Goal: Task Accomplishment & Management: Use online tool/utility

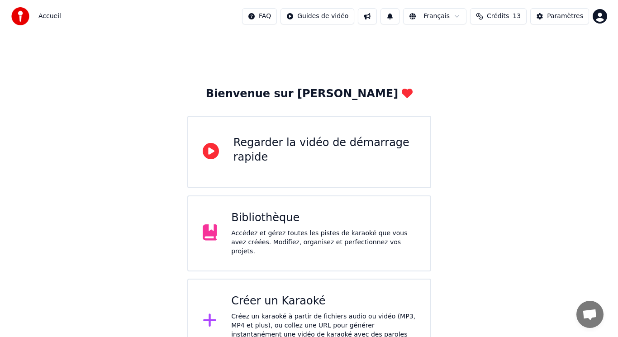
scroll to position [14, 0]
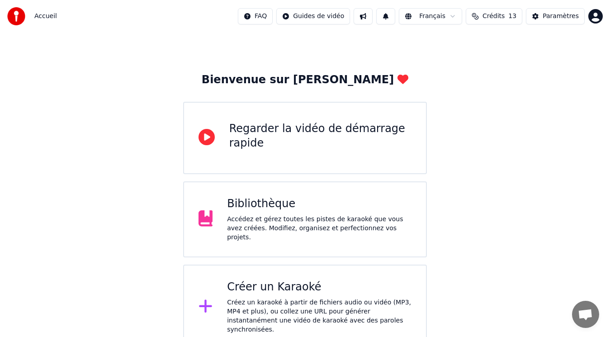
click at [246, 272] on div "Créer un Karaoké Créez un karaoké à partir de fichiers audio ou vidéo (MP3, MP4…" at bounding box center [305, 306] width 244 height 85
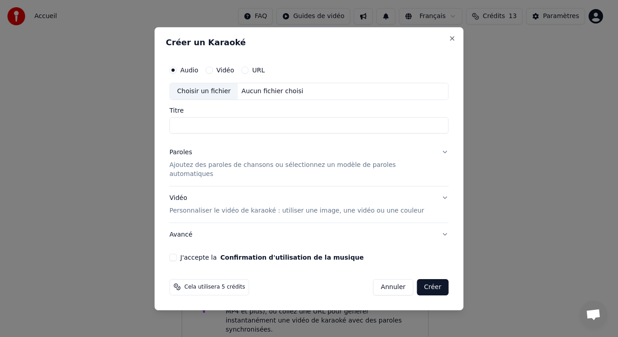
click at [216, 96] on div "Choisir un fichier" at bounding box center [204, 91] width 68 height 16
type input "**********"
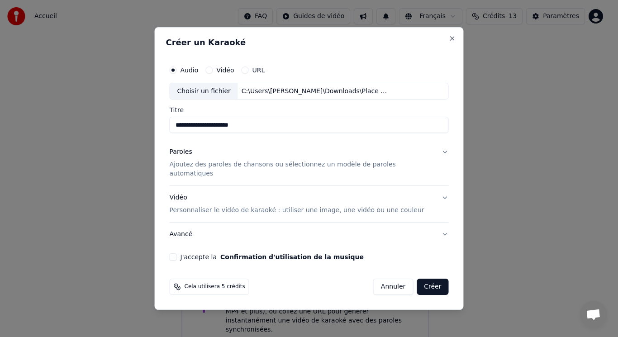
click at [437, 157] on button "Paroles Ajoutez des paroles de chansons ou sélectionnez un modèle de paroles au…" at bounding box center [309, 163] width 279 height 45
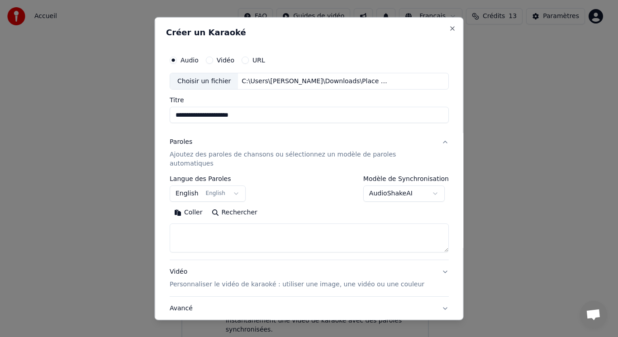
click at [194, 185] on button "English English" at bounding box center [208, 193] width 76 height 16
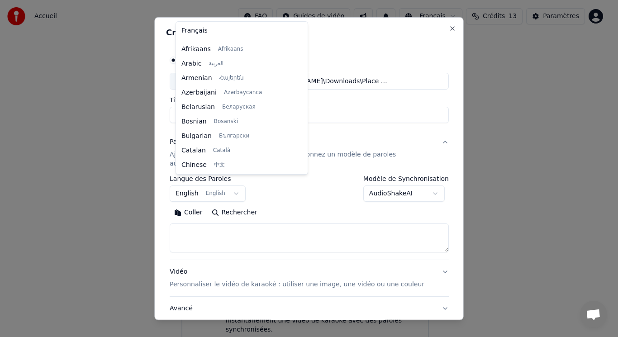
scroll to position [72, 0]
select select "**"
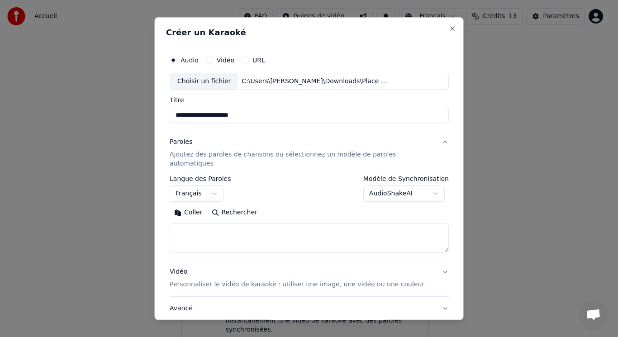
click at [203, 224] on textarea at bounding box center [309, 237] width 279 height 29
paste textarea "**********"
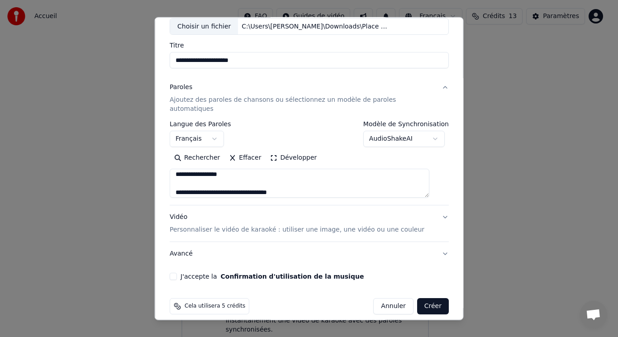
type textarea "**********"
click at [177, 273] on button "J'accepte la Confirmation d'utilisation de la musique" at bounding box center [173, 276] width 7 height 7
click at [423, 298] on button "Créer" at bounding box center [432, 306] width 32 height 16
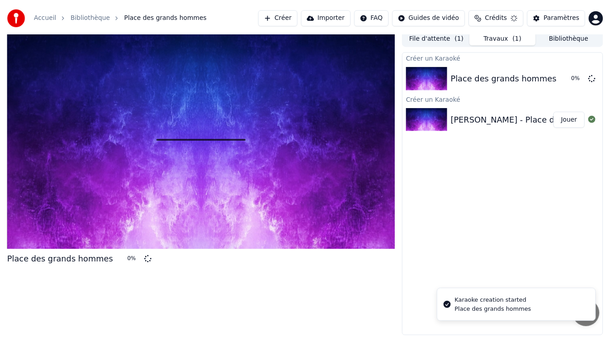
scroll to position [4, 0]
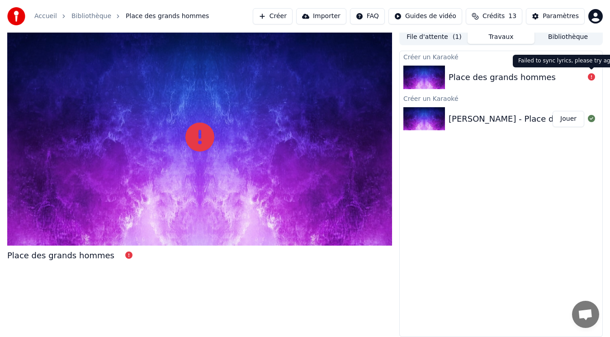
click at [592, 77] on icon at bounding box center [591, 76] width 7 height 7
click at [482, 78] on div "Place des grands hommes" at bounding box center [502, 77] width 107 height 13
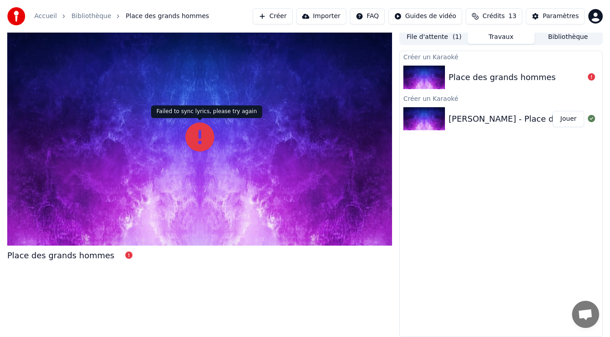
click at [208, 137] on icon at bounding box center [199, 137] width 29 height 29
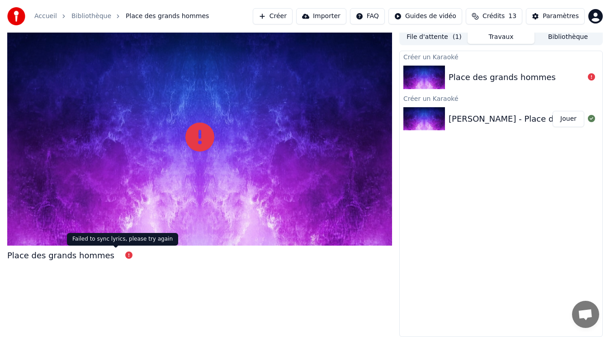
click at [125, 256] on icon at bounding box center [128, 254] width 7 height 7
click at [71, 255] on div "Place des grands hommes" at bounding box center [60, 255] width 107 height 13
click at [151, 277] on div "Place des grands hommes" at bounding box center [199, 183] width 385 height 308
click at [509, 82] on div "Place des grands hommes" at bounding box center [502, 77] width 107 height 13
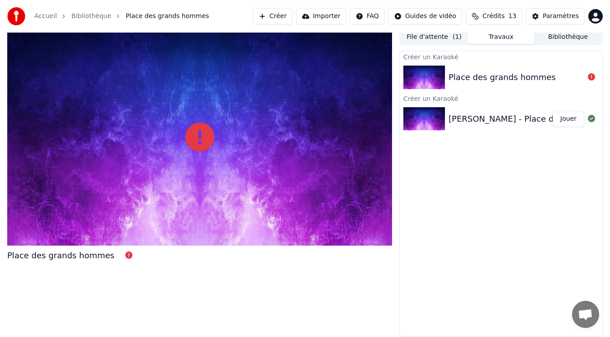
click at [491, 80] on div "Place des grands hommes" at bounding box center [502, 77] width 107 height 13
click at [430, 38] on button "File d'attente ( 1 )" at bounding box center [434, 37] width 67 height 13
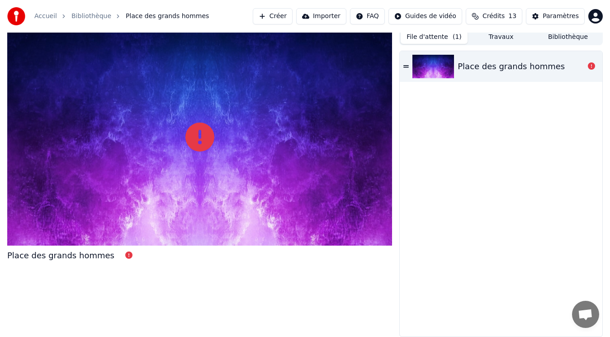
click at [406, 65] on icon at bounding box center [405, 66] width 5 height 6
click at [493, 34] on button "Travaux" at bounding box center [501, 37] width 67 height 13
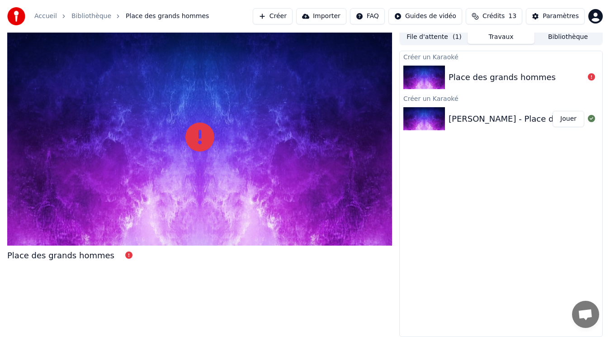
click at [570, 122] on button "Jouer" at bounding box center [569, 119] width 32 height 16
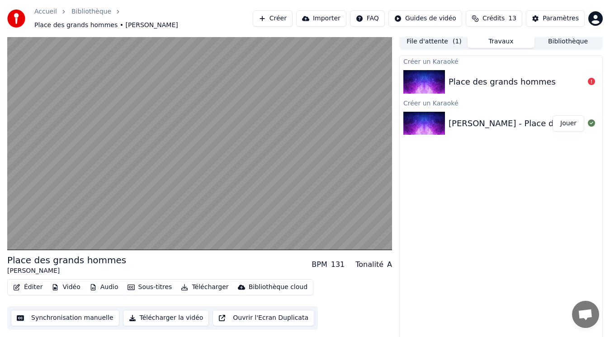
click at [481, 81] on div "Place des grands hommes" at bounding box center [502, 82] width 107 height 13
click at [480, 77] on div "Place des grands hommes" at bounding box center [502, 82] width 107 height 13
click at [574, 41] on button "Bibliothèque" at bounding box center [567, 41] width 67 height 13
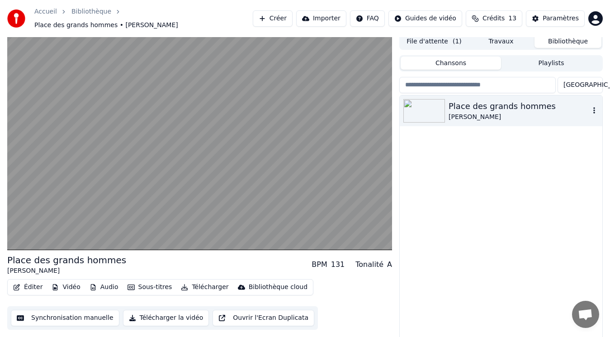
click at [595, 107] on icon "button" at bounding box center [594, 110] width 9 height 7
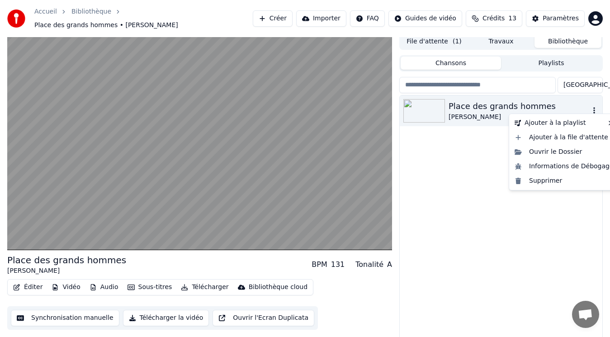
click at [480, 103] on div "Place des grands hommes" at bounding box center [519, 106] width 141 height 13
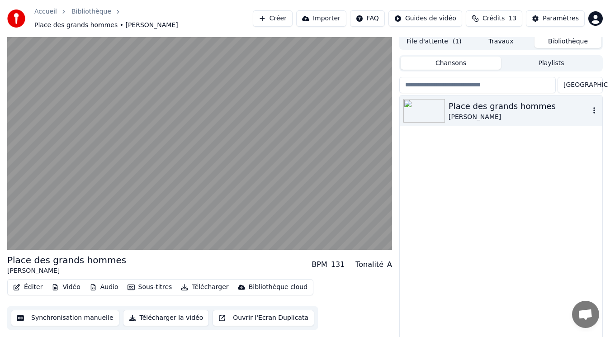
click at [592, 107] on icon "button" at bounding box center [594, 110] width 9 height 7
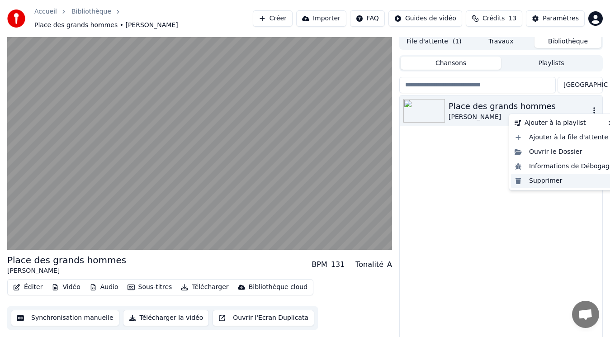
click at [543, 182] on div "Supprimer" at bounding box center [564, 181] width 106 height 14
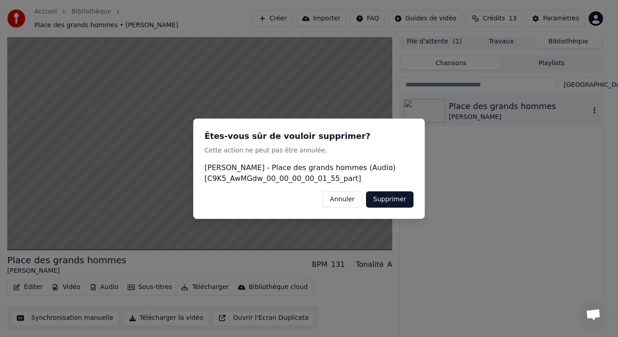
click at [401, 194] on button "Supprimer" at bounding box center [389, 199] width 47 height 16
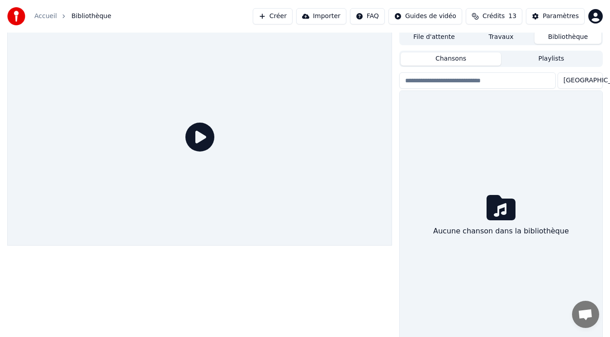
click at [442, 248] on div "Aucune chanson dans la bibliothèque" at bounding box center [501, 217] width 203 height 252
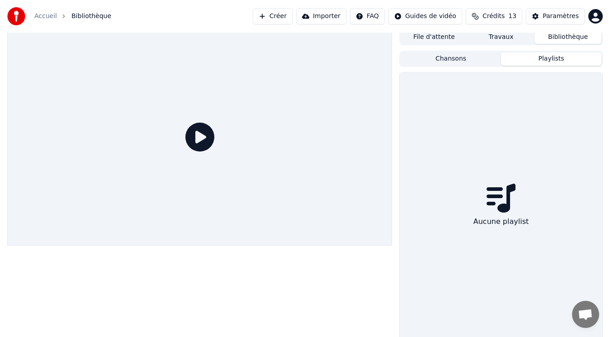
click at [545, 57] on button "Playlists" at bounding box center [551, 58] width 100 height 13
click at [467, 66] on div "Chansons Playlists" at bounding box center [500, 59] width 203 height 16
click at [461, 62] on button "Chansons" at bounding box center [451, 58] width 100 height 13
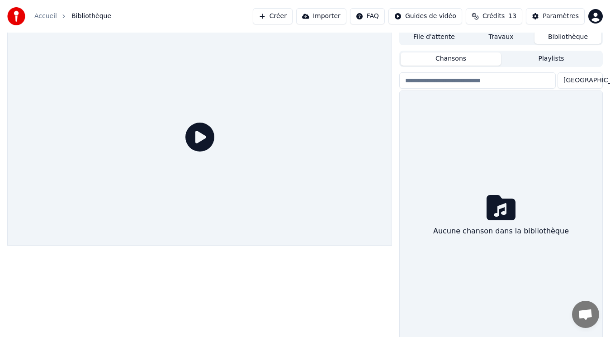
click at [485, 174] on div "Aucune chanson dans la bibliothèque" at bounding box center [501, 217] width 203 height 252
click at [338, 14] on button "Importer" at bounding box center [321, 16] width 50 height 16
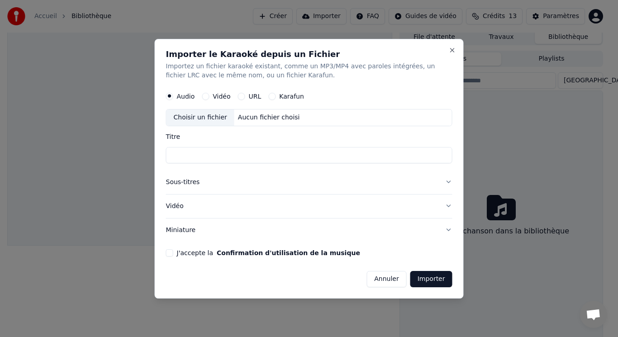
click at [197, 122] on div "Choisir un fichier" at bounding box center [200, 117] width 68 height 16
type input "**********"
click at [430, 279] on button "Importer" at bounding box center [431, 278] width 42 height 16
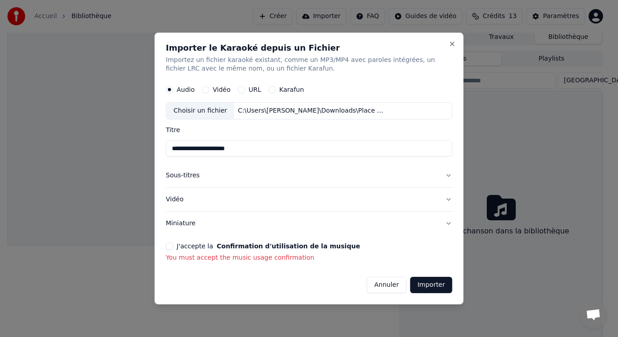
click at [172, 245] on button "J'accepte la Confirmation d'utilisation de la musique" at bounding box center [169, 245] width 7 height 7
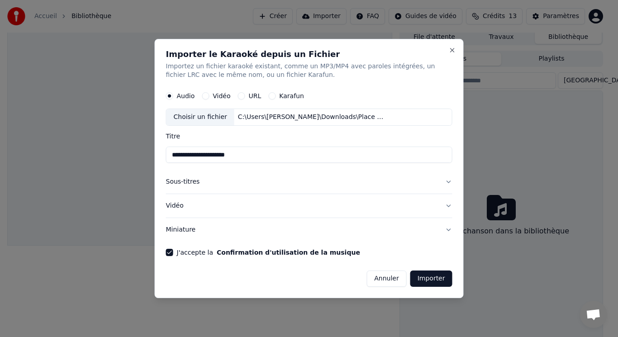
click at [425, 276] on button "Importer" at bounding box center [431, 278] width 42 height 16
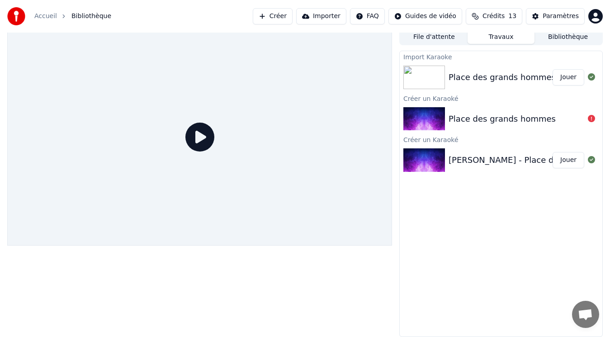
click at [565, 76] on button "Jouer" at bounding box center [569, 77] width 32 height 16
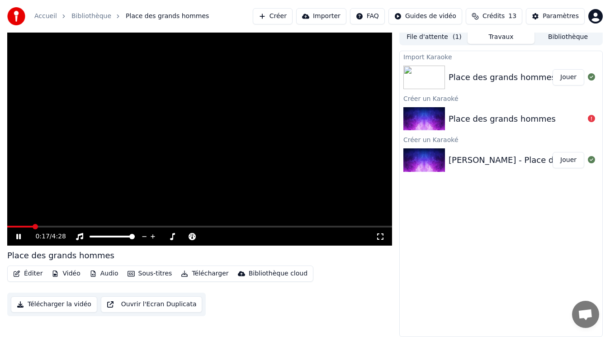
click at [17, 237] on icon at bounding box center [18, 236] width 5 height 5
click at [27, 273] on button "Éditer" at bounding box center [27, 273] width 37 height 13
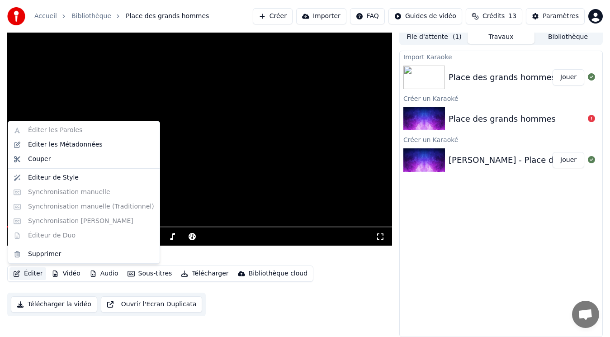
click at [27, 273] on button "Éditer" at bounding box center [27, 273] width 37 height 13
click at [51, 130] on div "Éditer les Paroles Éditer les Métadonnées Couper Éditeur de Style Synchronisati…" at bounding box center [84, 192] width 152 height 143
click at [50, 140] on div "Éditer les Métadonnées" at bounding box center [65, 144] width 75 height 9
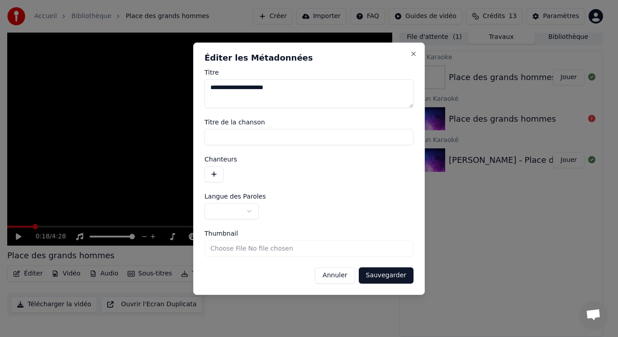
click at [333, 273] on button "Annuler" at bounding box center [335, 275] width 40 height 16
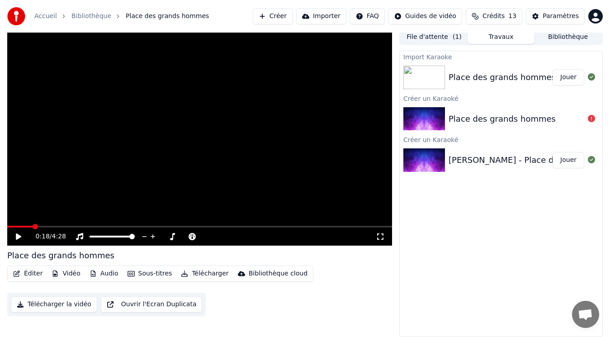
click at [148, 274] on button "Sous-titres" at bounding box center [150, 273] width 52 height 13
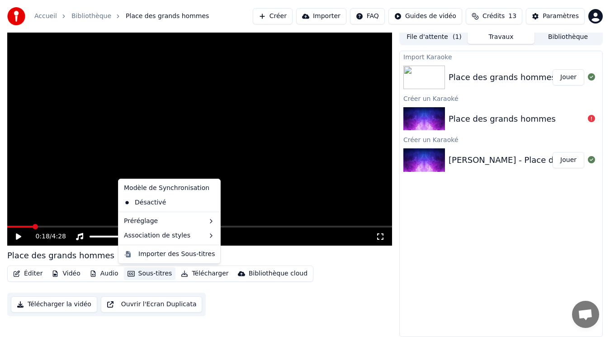
click at [148, 274] on button "Sous-titres" at bounding box center [150, 273] width 52 height 13
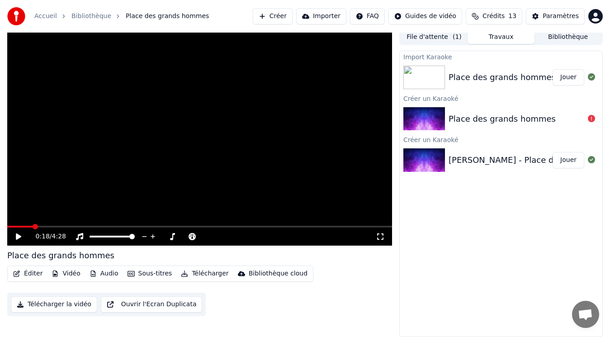
click at [320, 295] on div "Éditer Vidéo Audio Sous-titres Télécharger Bibliothèque cloud Télécharger la vi…" at bounding box center [199, 290] width 385 height 51
click at [592, 118] on icon at bounding box center [591, 118] width 7 height 7
click at [104, 274] on button "Audio" at bounding box center [104, 273] width 36 height 13
click at [298, 324] on div "0:18 / 4:28 Place des grands hommes Éditer Vidéo Audio Sous-titres Télécharger …" at bounding box center [199, 183] width 385 height 308
click at [67, 273] on button "Vidéo" at bounding box center [66, 273] width 36 height 13
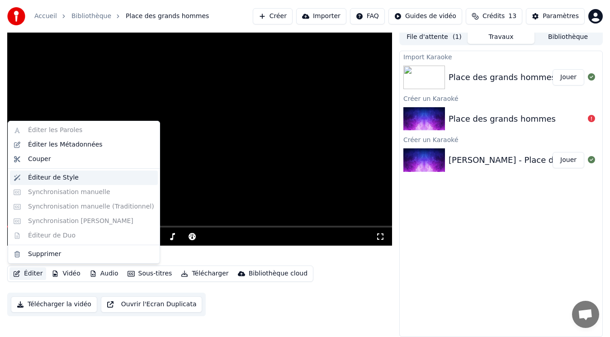
click at [66, 180] on div "Éditeur de Style" at bounding box center [53, 177] width 51 height 9
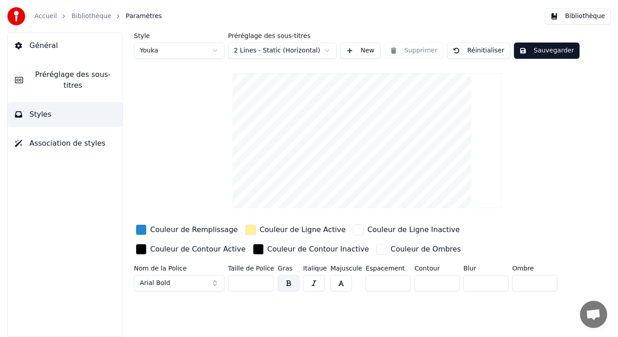
click at [205, 49] on html "Accueil Bibliothèque Paramètres Bibliothèque Général Préréglage des sous-titres…" at bounding box center [309, 168] width 618 height 337
click at [191, 45] on html "Accueil Bibliothèque Paramètres Bibliothèque Général Préréglage des sous-titres…" at bounding box center [309, 168] width 618 height 337
click at [328, 46] on html "Accueil Bibliothèque Paramètres Bibliothèque Général Préréglage des sous-titres…" at bounding box center [309, 168] width 618 height 337
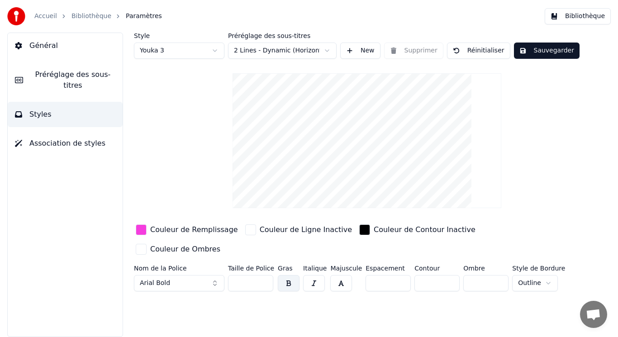
click at [284, 51] on html "Accueil Bibliothèque Paramètres Bibliothèque Général Préréglage des sous-titres…" at bounding box center [309, 168] width 618 height 337
click at [273, 62] on div "Style Youka 3 Préréglage des sous-titres 4 Lines (Horizontal) New Supprimer Réi…" at bounding box center [367, 164] width 466 height 262
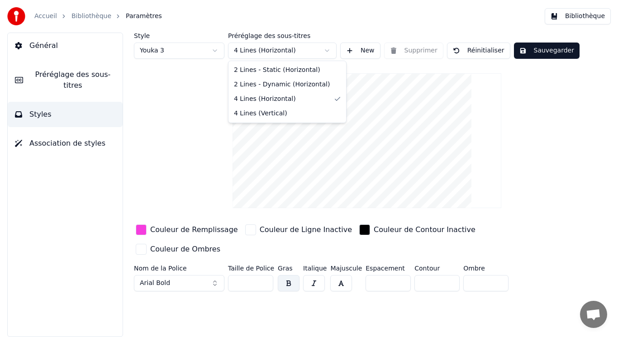
click at [267, 47] on html "Accueil Bibliothèque Paramètres Bibliothèque Général Préréglage des sous-titres…" at bounding box center [309, 168] width 618 height 337
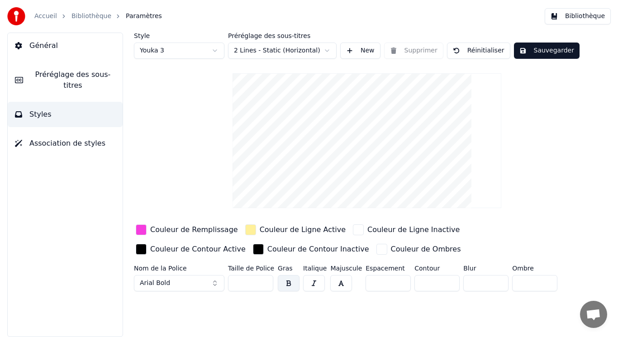
click at [51, 19] on link "Accueil" at bounding box center [45, 16] width 23 height 9
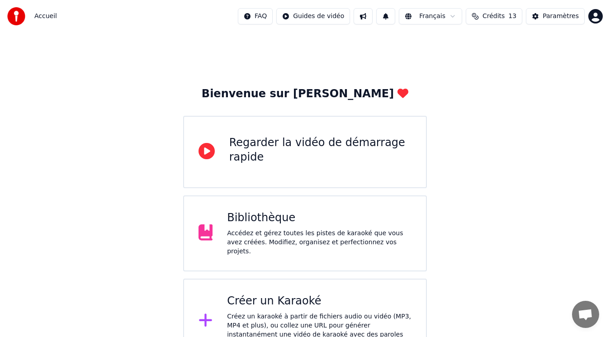
click at [246, 282] on div "Créer un Karaoké Créez un karaoké à partir de fichiers audio ou vidéo (MP3, MP4…" at bounding box center [305, 321] width 244 height 85
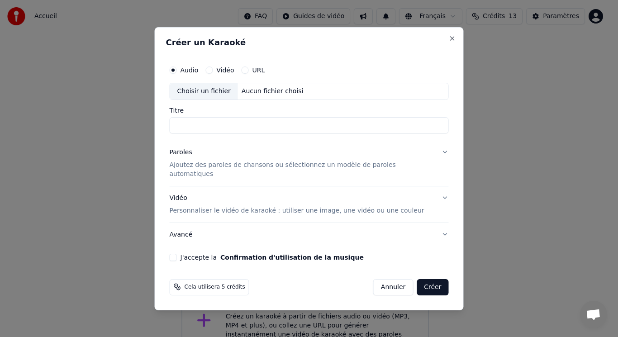
click at [210, 95] on div "Choisir un fichier" at bounding box center [204, 91] width 68 height 16
type input "**********"
click at [437, 156] on button "Paroles Ajoutez des paroles de chansons ou sélectionnez un modèle de paroles au…" at bounding box center [309, 163] width 279 height 45
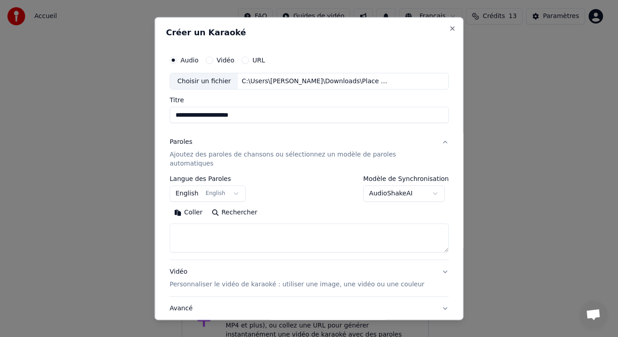
click at [192, 184] on body "**********" at bounding box center [305, 182] width 610 height 364
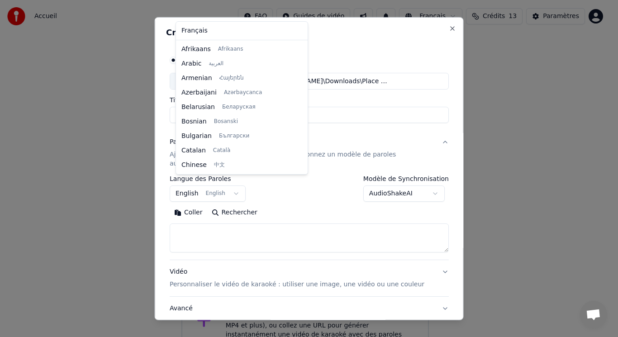
scroll to position [72, 0]
select select "**"
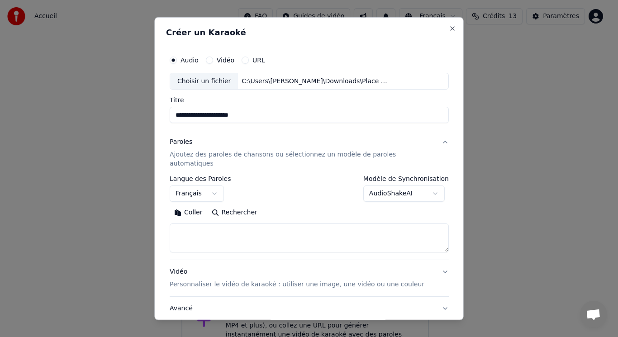
click at [231, 205] on button "Rechercher" at bounding box center [234, 212] width 55 height 14
type textarea "**********"
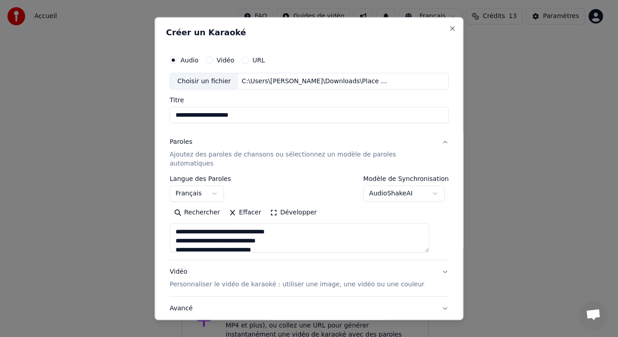
scroll to position [55, 0]
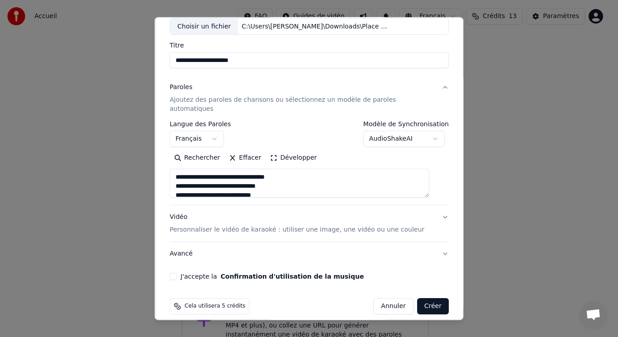
click at [177, 273] on button "J'accepte la Confirmation d'utilisation de la musique" at bounding box center [173, 276] width 7 height 7
click at [420, 298] on button "Créer" at bounding box center [432, 306] width 32 height 16
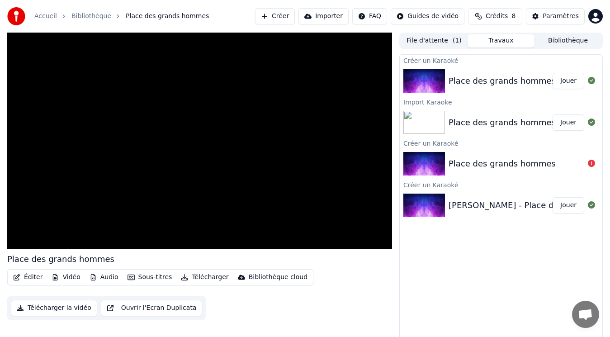
click at [575, 85] on button "Jouer" at bounding box center [569, 81] width 32 height 16
click at [31, 279] on button "Éditer" at bounding box center [27, 277] width 37 height 13
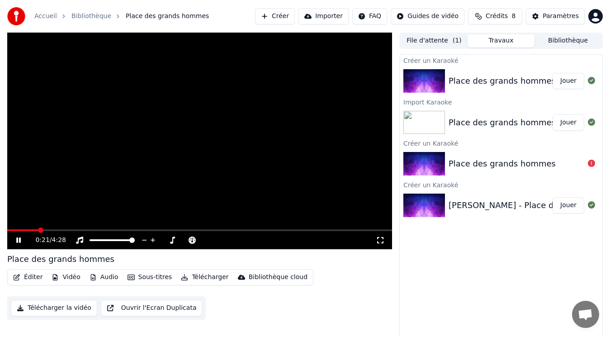
click at [501, 75] on div "Place des grands hommes" at bounding box center [502, 81] width 107 height 13
click at [23, 239] on icon at bounding box center [24, 239] width 21 height 7
click at [191, 240] on icon at bounding box center [192, 239] width 7 height 7
click at [220, 240] on span at bounding box center [220, 239] width 5 height 5
click at [20, 243] on icon at bounding box center [24, 239] width 21 height 7
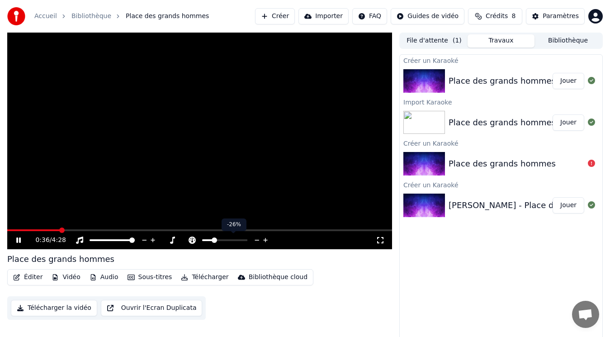
click at [213, 240] on span at bounding box center [214, 239] width 5 height 5
click at [19, 241] on icon at bounding box center [24, 239] width 21 height 7
click at [287, 17] on button "Créer" at bounding box center [275, 16] width 40 height 16
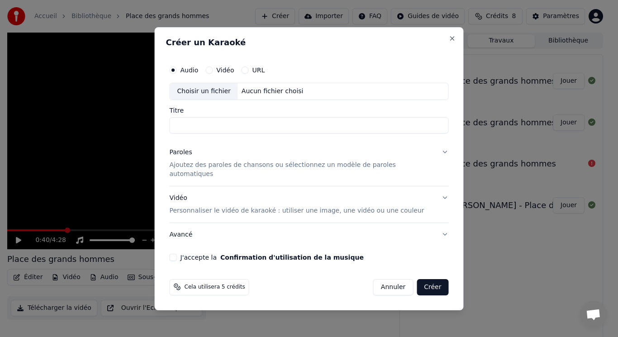
click at [219, 99] on div "Choisir un fichier" at bounding box center [204, 91] width 68 height 16
type input "**********"
click at [272, 168] on p "Ajoutez des paroles de chansons ou sélectionnez un modèle de paroles automatiqu…" at bounding box center [302, 170] width 264 height 18
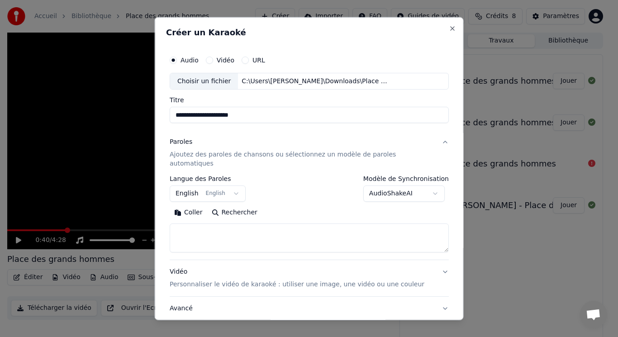
click at [206, 185] on button "English English" at bounding box center [208, 193] width 76 height 16
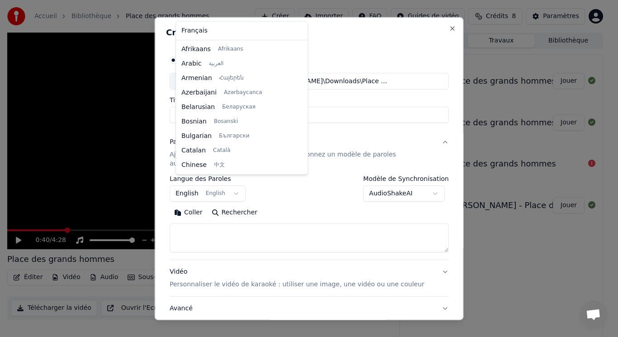
scroll to position [72, 0]
select select "**"
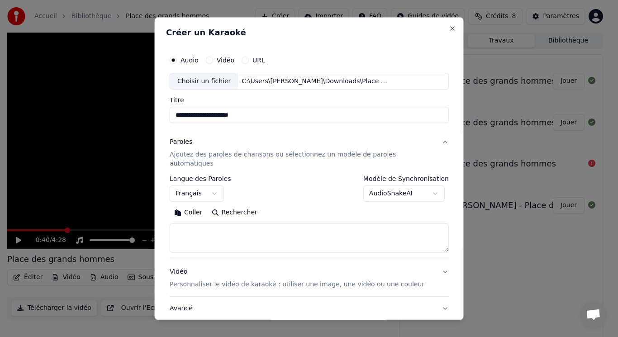
click at [198, 205] on button "Coller" at bounding box center [189, 212] width 38 height 14
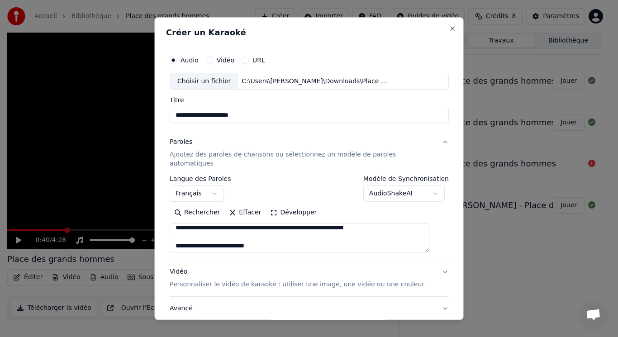
scroll to position [35, 0]
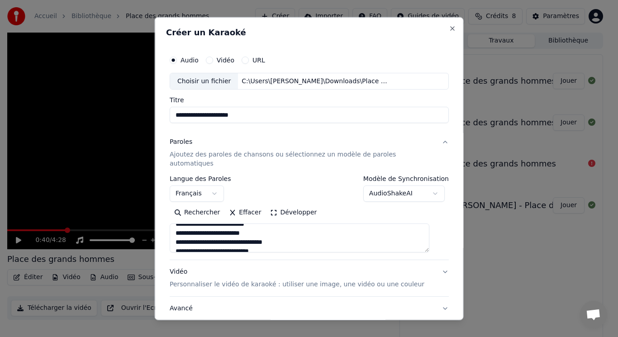
drag, startPoint x: 297, startPoint y: 233, endPoint x: 179, endPoint y: 235, distance: 118.5
click at [179, 235] on textarea at bounding box center [300, 237] width 260 height 29
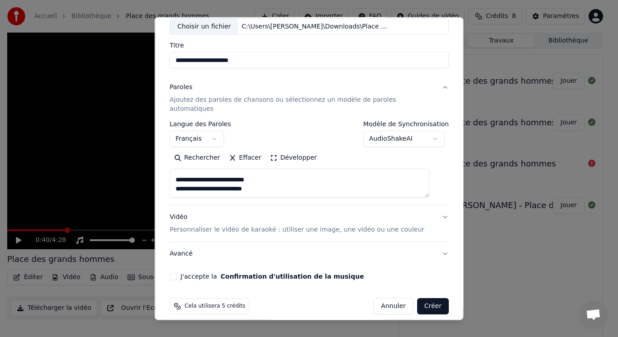
type textarea "**********"
click at [177, 273] on button "J'accepte la Confirmation d'utilisation de la musique" at bounding box center [173, 276] width 7 height 7
click at [186, 243] on button "Avancé" at bounding box center [309, 254] width 279 height 24
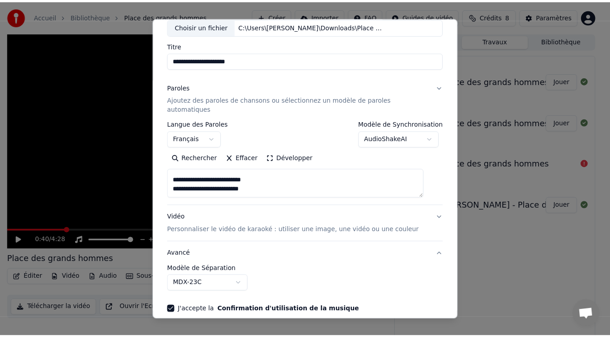
scroll to position [4, 0]
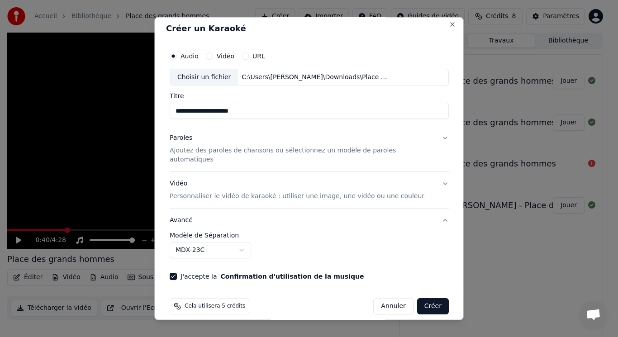
click at [249, 244] on body "**********" at bounding box center [305, 168] width 610 height 337
click at [416, 298] on button "Créer" at bounding box center [432, 306] width 32 height 16
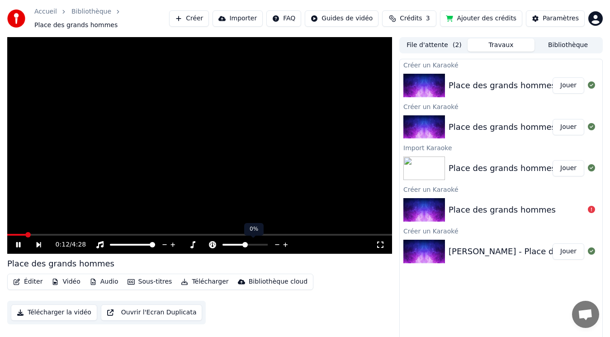
click at [245, 242] on span at bounding box center [244, 244] width 5 height 5
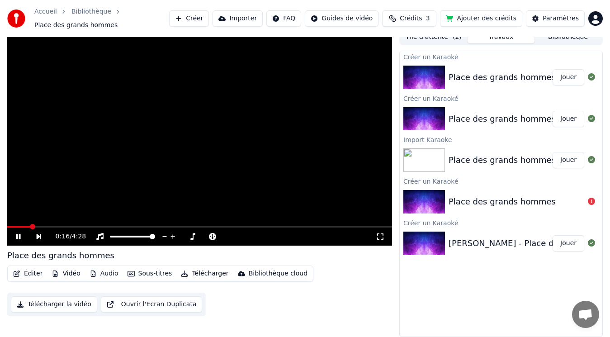
click at [24, 275] on button "Éditer" at bounding box center [27, 273] width 37 height 13
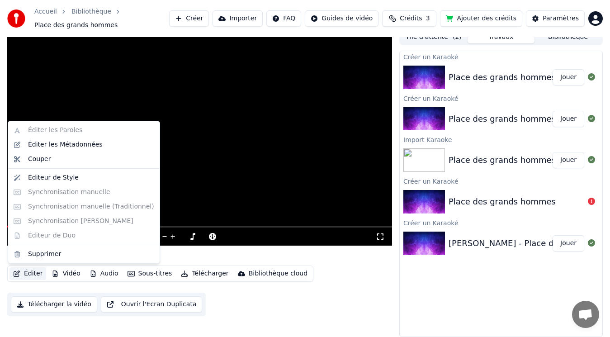
click at [25, 275] on button "Éditer" at bounding box center [27, 273] width 37 height 13
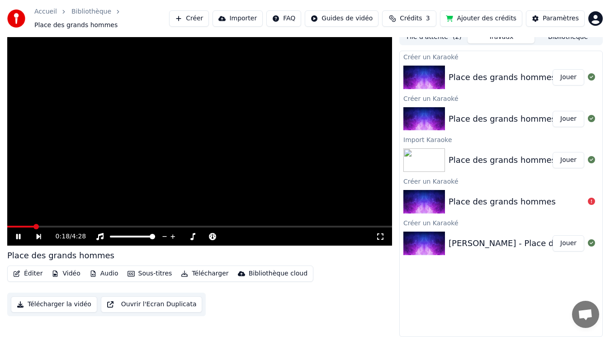
click at [566, 77] on button "Jouer" at bounding box center [569, 77] width 32 height 16
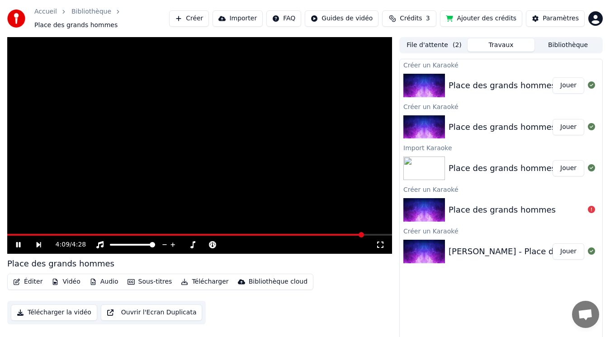
click at [364, 235] on span at bounding box center [361, 234] width 5 height 5
click at [378, 246] on icon at bounding box center [380, 244] width 9 height 7
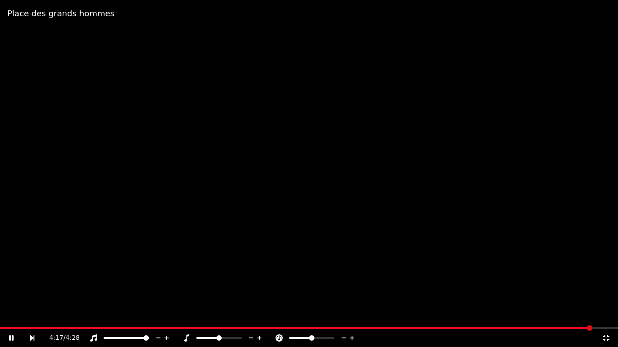
click at [10, 336] on icon at bounding box center [11, 337] width 5 height 5
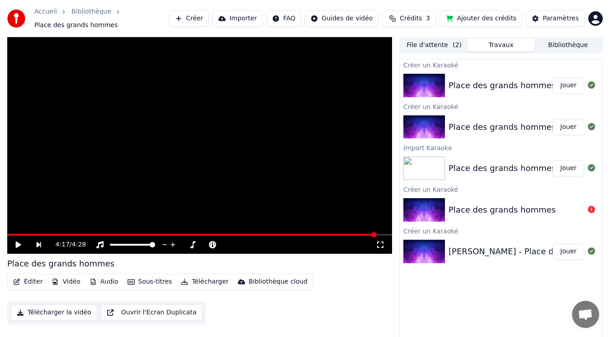
click at [572, 257] on button "Jouer" at bounding box center [569, 251] width 32 height 16
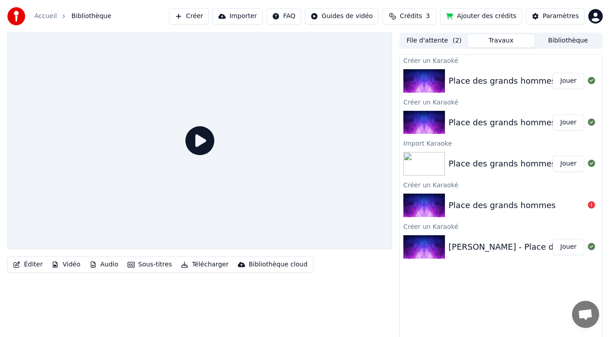
click at [204, 143] on icon at bounding box center [199, 140] width 29 height 29
click at [208, 145] on icon at bounding box center [199, 140] width 29 height 29
click at [30, 264] on button "Éditer" at bounding box center [27, 264] width 37 height 13
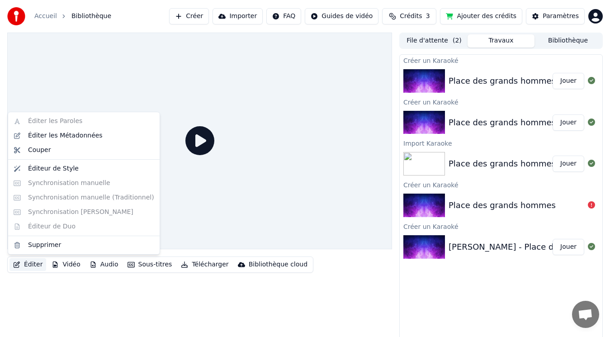
click at [30, 264] on button "Éditer" at bounding box center [27, 264] width 37 height 13
click at [159, 293] on div "Éditer Vidéo Audio Sous-titres Télécharger Bibliothèque cloud" at bounding box center [199, 187] width 385 height 308
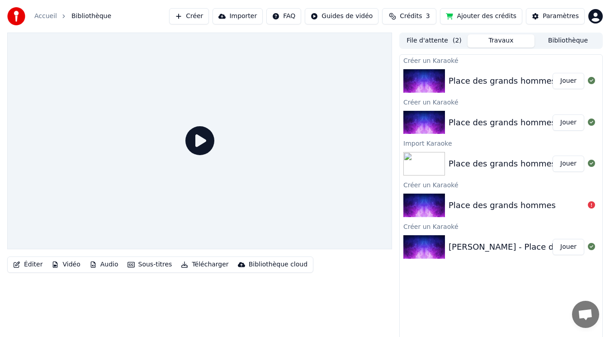
click at [477, 207] on div "Place des grands hommes" at bounding box center [502, 205] width 107 height 13
click at [498, 162] on div "Place des grands hommes" at bounding box center [502, 163] width 107 height 13
click at [501, 128] on div "Place des grands hommes" at bounding box center [502, 122] width 107 height 13
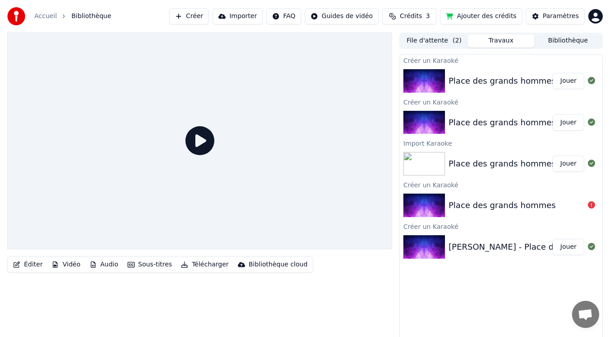
click at [31, 264] on button "Éditer" at bounding box center [27, 264] width 37 height 13
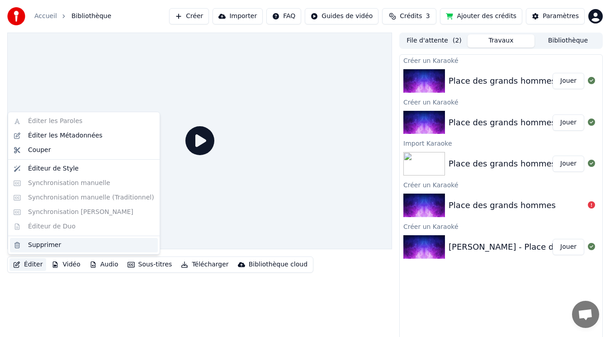
click at [50, 242] on div "Supprimer" at bounding box center [44, 245] width 33 height 9
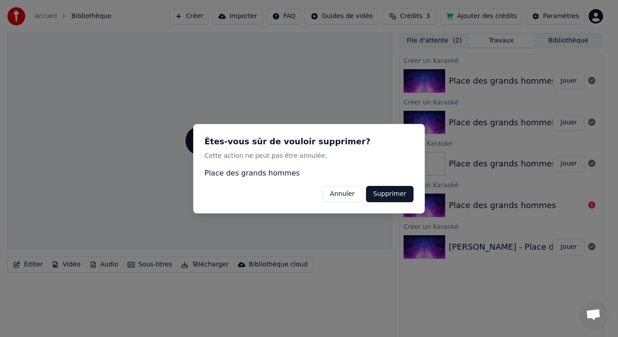
click at [393, 194] on button "Supprimer" at bounding box center [389, 193] width 47 height 16
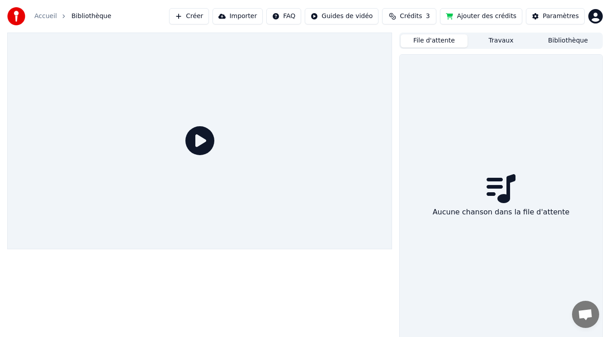
click at [438, 40] on button "File d'attente" at bounding box center [434, 40] width 67 height 13
click at [550, 38] on button "Bibliothèque" at bounding box center [567, 40] width 67 height 13
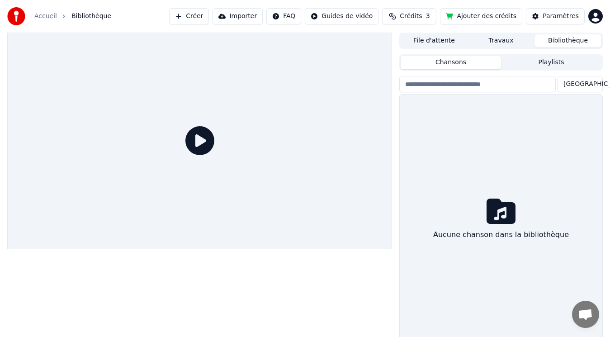
click at [490, 47] on div "File d'attente Travaux Bibliothèque" at bounding box center [500, 41] width 203 height 16
click at [496, 44] on button "Travaux" at bounding box center [501, 40] width 67 height 13
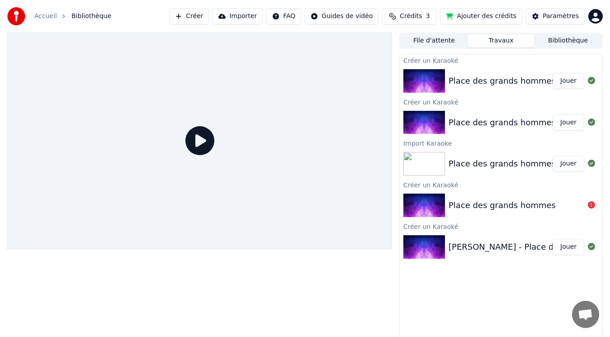
click at [572, 87] on button "Jouer" at bounding box center [569, 81] width 32 height 16
click at [42, 17] on link "Accueil" at bounding box center [45, 16] width 23 height 9
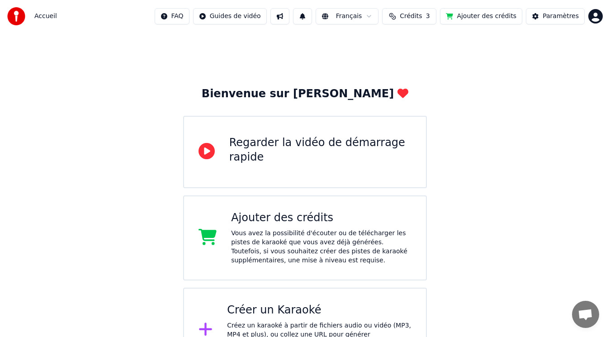
click at [434, 18] on button "Crédits 3" at bounding box center [409, 16] width 54 height 16
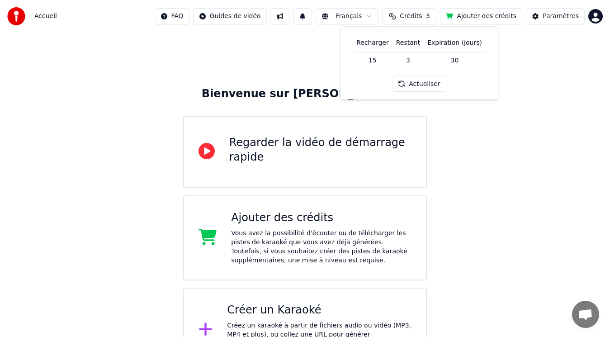
click at [418, 85] on button "Actualiser" at bounding box center [419, 84] width 54 height 16
click at [487, 8] on div "Accueil FAQ Guides de vidéo Français Crédits 3 Ajouter des crédits Paramètres" at bounding box center [305, 16] width 610 height 33
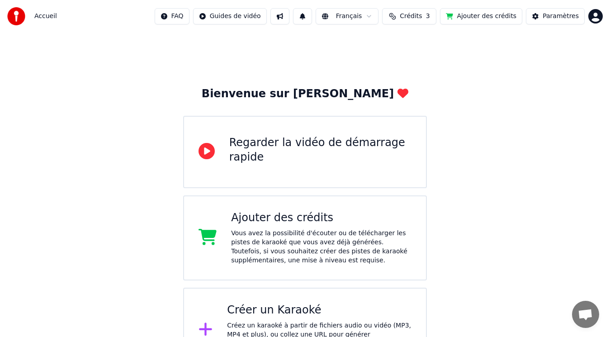
click at [478, 19] on button "Ajouter des crédits" at bounding box center [481, 16] width 82 height 16
click at [595, 17] on html "Accueil FAQ Guides de vidéo Français Crédits 3 Ajouter des crédits Paramètres B…" at bounding box center [305, 186] width 610 height 373
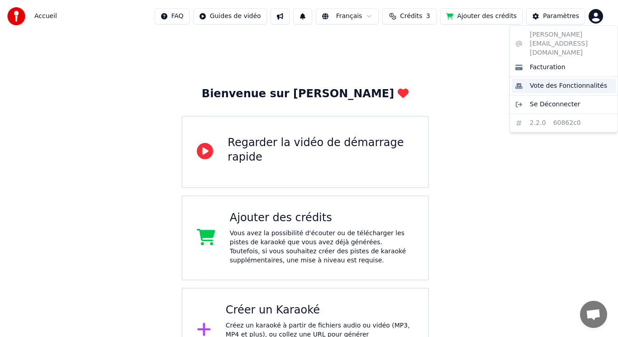
click at [540, 79] on div "Vote des Fonctionnalités" at bounding box center [563, 86] width 104 height 14
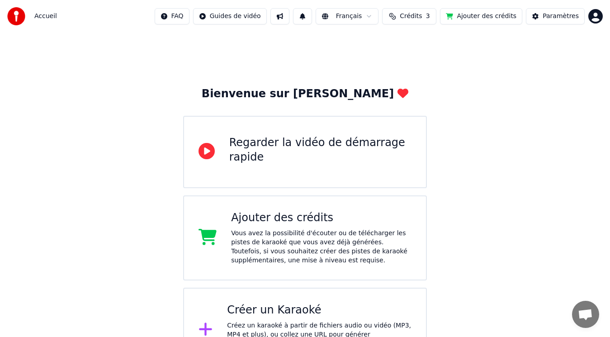
click at [44, 16] on span "Accueil" at bounding box center [45, 16] width 23 height 9
click at [15, 18] on img at bounding box center [16, 16] width 18 height 18
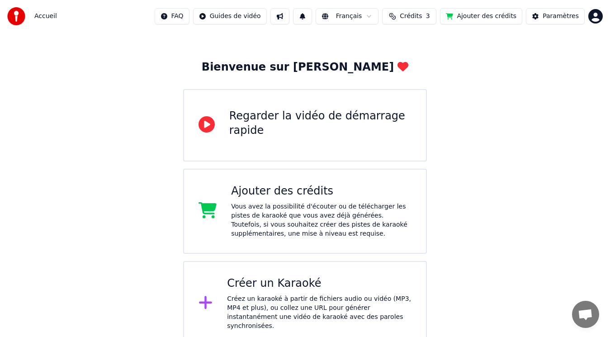
click at [228, 290] on div "Créer un Karaoké" at bounding box center [319, 283] width 184 height 14
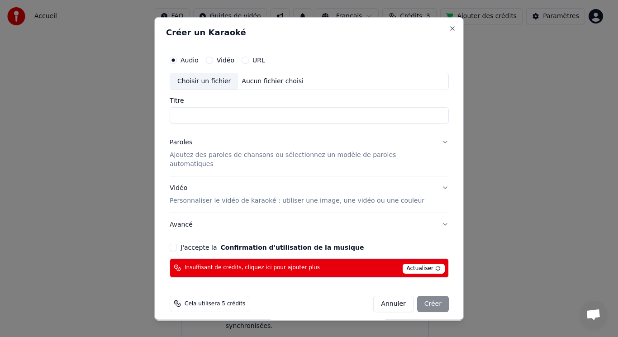
click at [387, 296] on button "Annuler" at bounding box center [393, 303] width 40 height 16
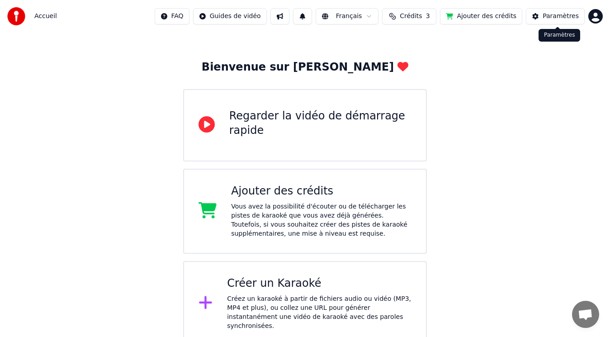
click at [557, 16] on div "Paramètres" at bounding box center [561, 16] width 36 height 9
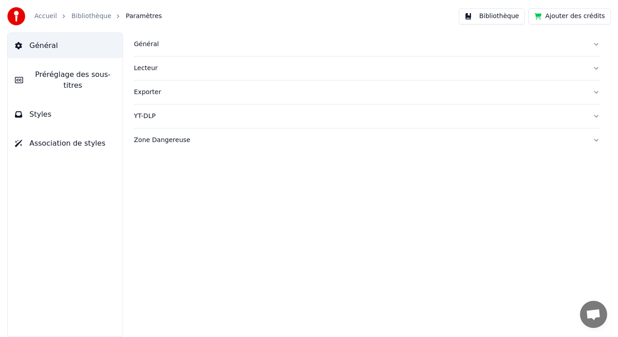
click at [89, 77] on span "Préréglage des sous-titres" at bounding box center [72, 80] width 85 height 22
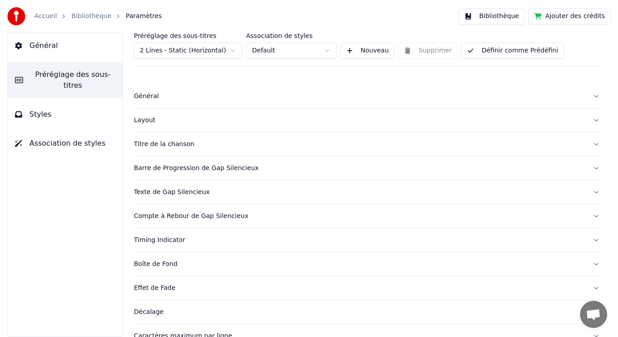
click at [61, 52] on button "Général" at bounding box center [65, 45] width 115 height 25
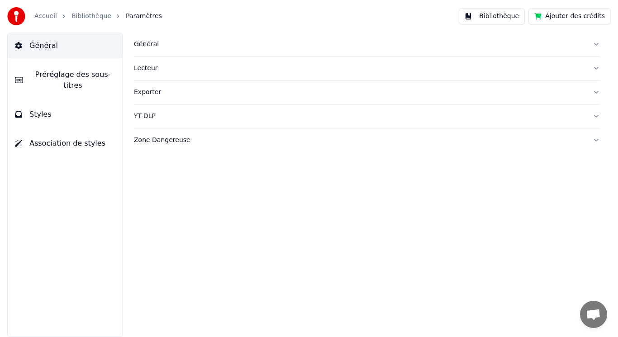
click at [42, 19] on link "Accueil" at bounding box center [45, 16] width 23 height 9
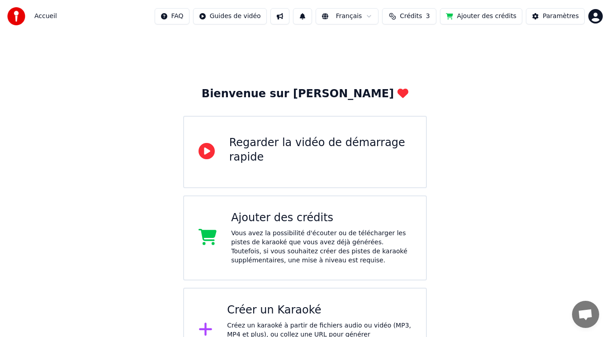
scroll to position [27, 0]
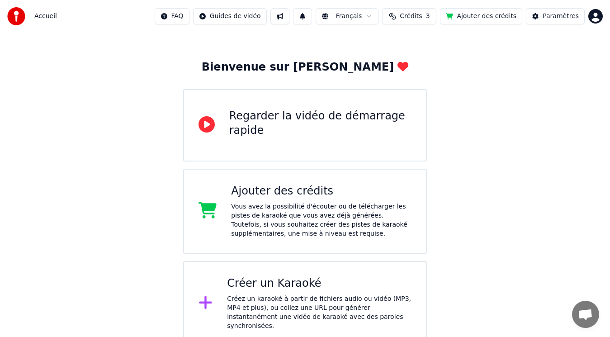
click at [305, 126] on div "Regarder la vidéo de démarrage rapide" at bounding box center [320, 123] width 183 height 29
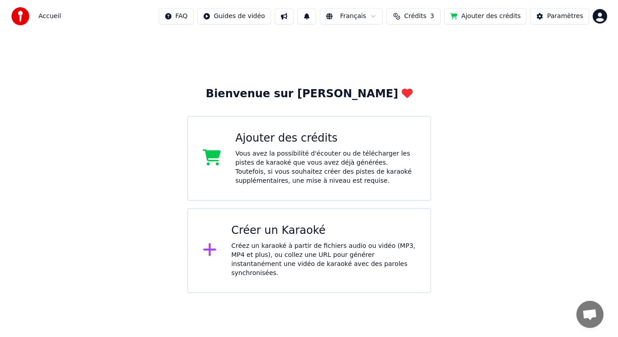
scroll to position [0, 0]
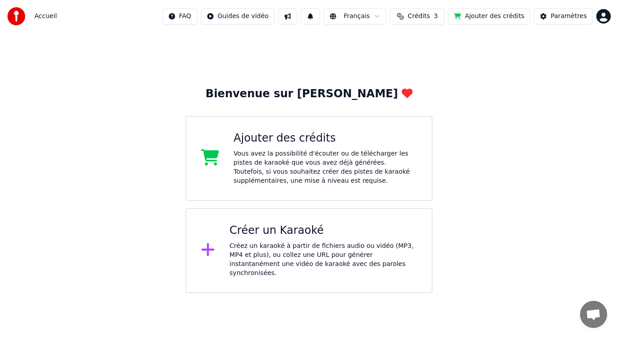
click at [430, 16] on span "Crédits" at bounding box center [418, 16] width 22 height 9
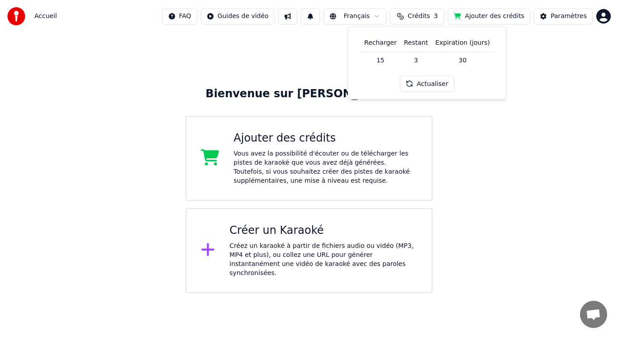
click at [311, 39] on div "Bienvenue sur Youka Ajouter des crédits Vous avez la possibilité d'écouter ou d…" at bounding box center [309, 163] width 618 height 260
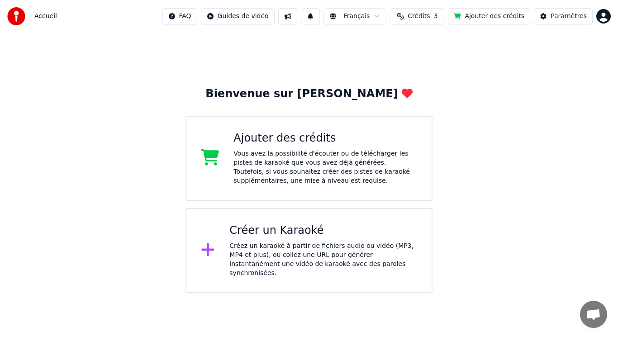
click at [604, 17] on html "Accueil FAQ Guides de vidéo Français Crédits 3 Ajouter des crédits Paramètres B…" at bounding box center [309, 146] width 618 height 293
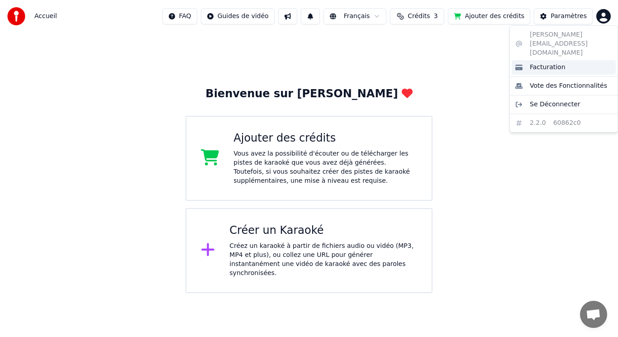
click at [538, 63] on span "Facturation" at bounding box center [547, 67] width 36 height 9
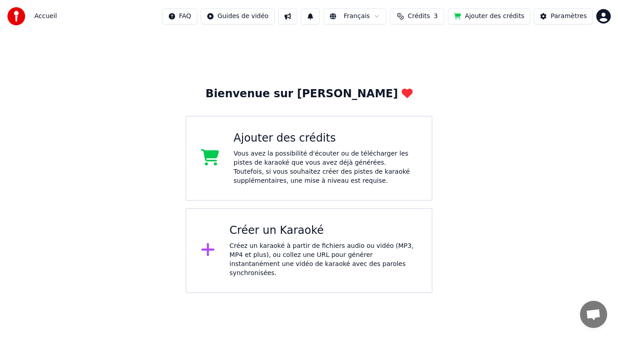
click at [604, 15] on html "Accueil FAQ Guides de vidéo Français Crédits 3 Ajouter des crédits Paramètres B…" at bounding box center [309, 146] width 618 height 293
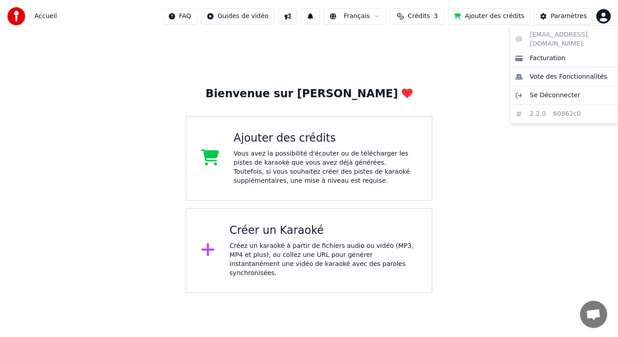
click at [532, 34] on div "[PERSON_NAME][EMAIL_ADDRESS][DOMAIN_NAME] Facturation Vote des Fonctionnalités …" at bounding box center [563, 74] width 109 height 98
click at [545, 104] on div "[PERSON_NAME][EMAIL_ADDRESS][DOMAIN_NAME] Facturation Vote des Fonctionnalités …" at bounding box center [563, 74] width 109 height 98
click at [472, 64] on html "Accueil FAQ Guides de vidéo Français Crédits 3 Ajouter des crédits Paramètres B…" at bounding box center [309, 146] width 618 height 293
